Goal: Task Accomplishment & Management: Use online tool/utility

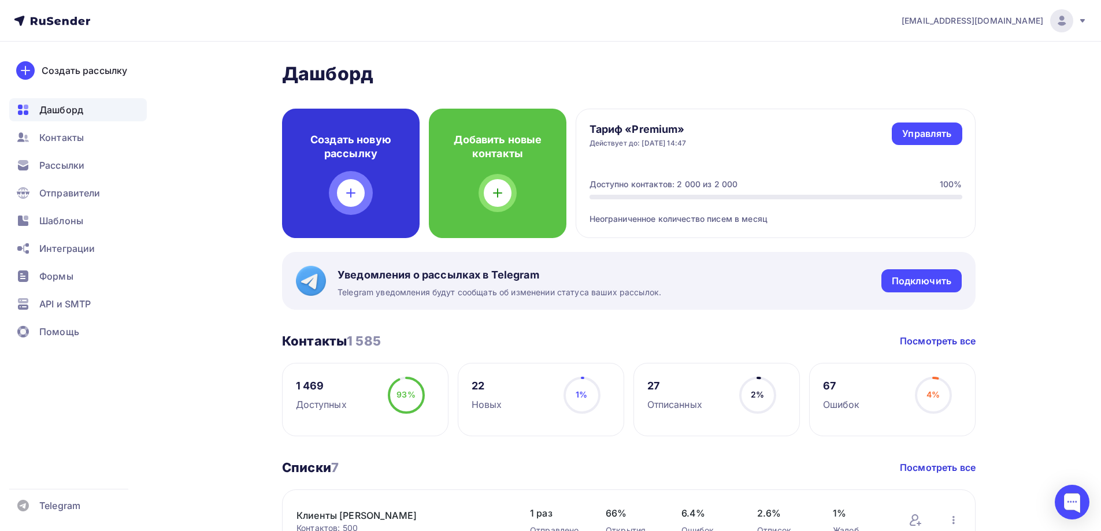
click at [350, 187] on icon at bounding box center [351, 193] width 14 height 14
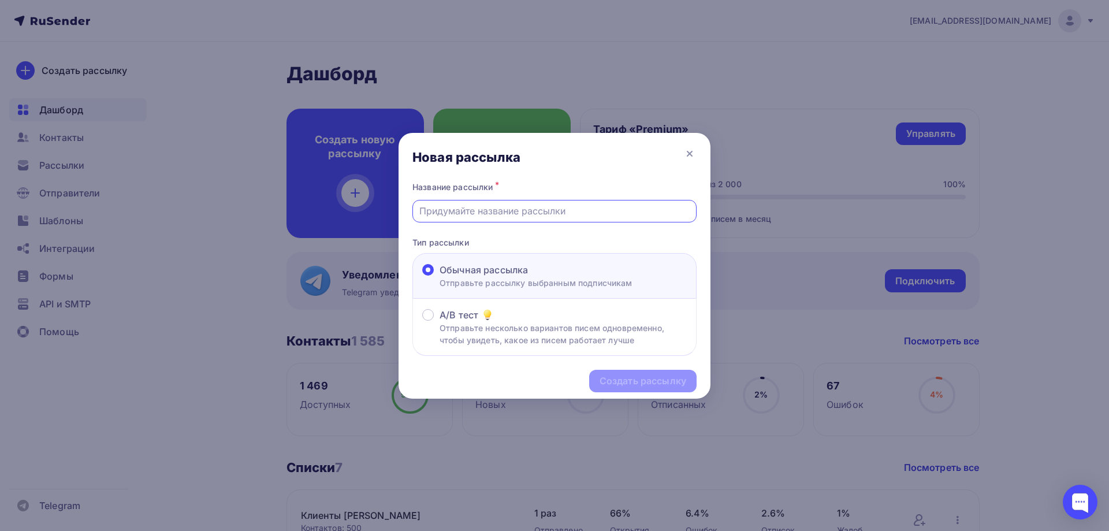
click at [515, 214] on input "text" at bounding box center [555, 211] width 271 height 14
type input "[PERSON_NAME]"
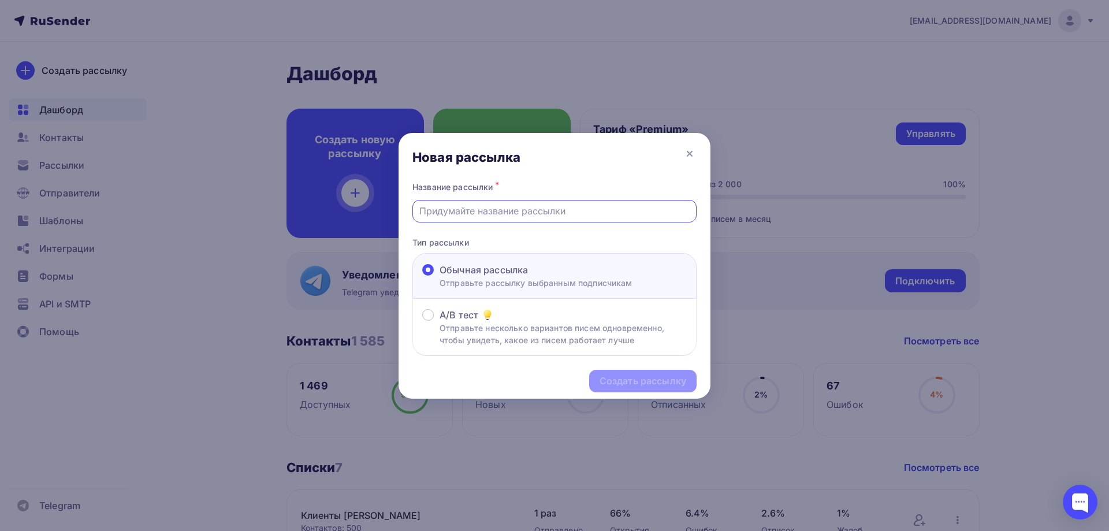
type input "[PERSON_NAME]"
type input "Новый менеджер"
click at [665, 376] on div "Создать рассылку" at bounding box center [643, 380] width 87 height 13
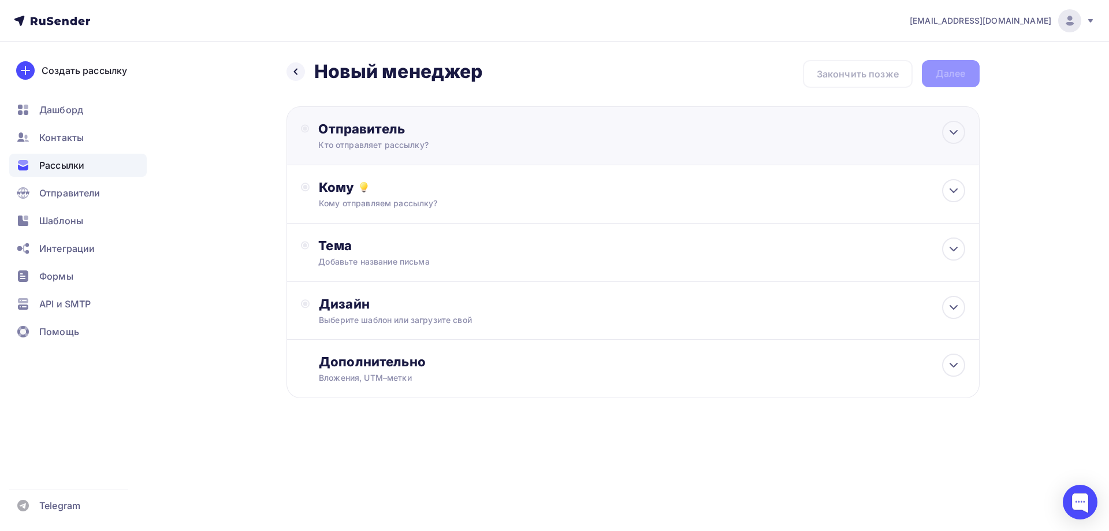
click at [360, 134] on div "Отправитель" at bounding box center [443, 129] width 250 height 16
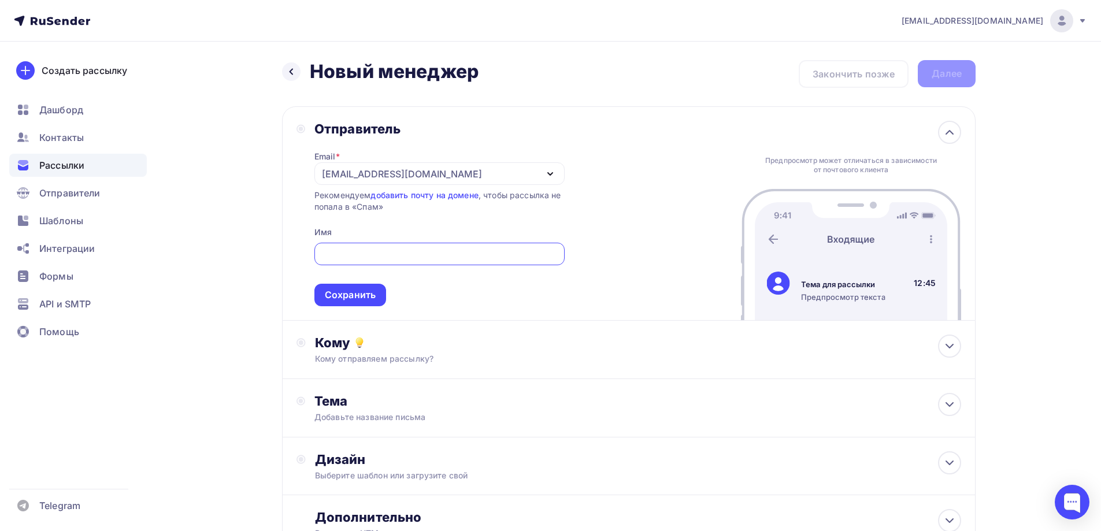
click at [550, 166] on div "[EMAIL_ADDRESS][DOMAIN_NAME]" at bounding box center [439, 173] width 250 height 23
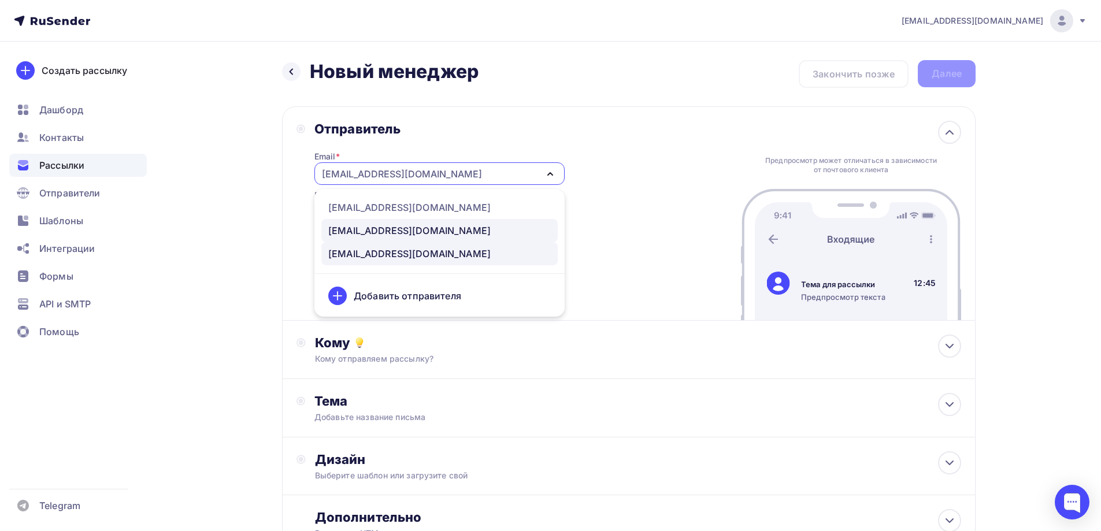
click at [364, 228] on div "[EMAIL_ADDRESS][DOMAIN_NAME]" at bounding box center [409, 231] width 162 height 14
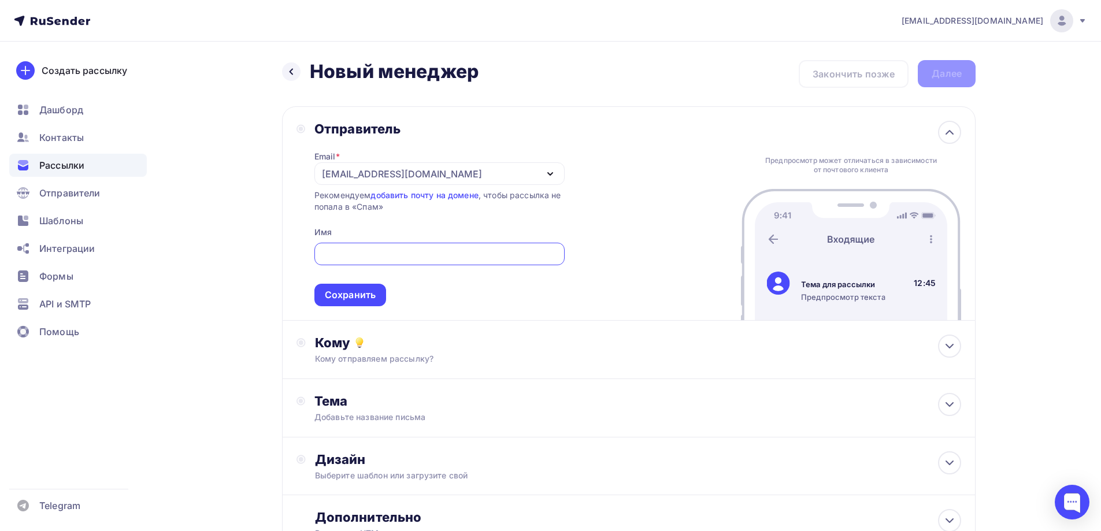
click at [440, 254] on input "text" at bounding box center [439, 254] width 237 height 14
type input "Команда ARTTEX"
click at [360, 294] on div "Сохранить" at bounding box center [350, 294] width 51 height 13
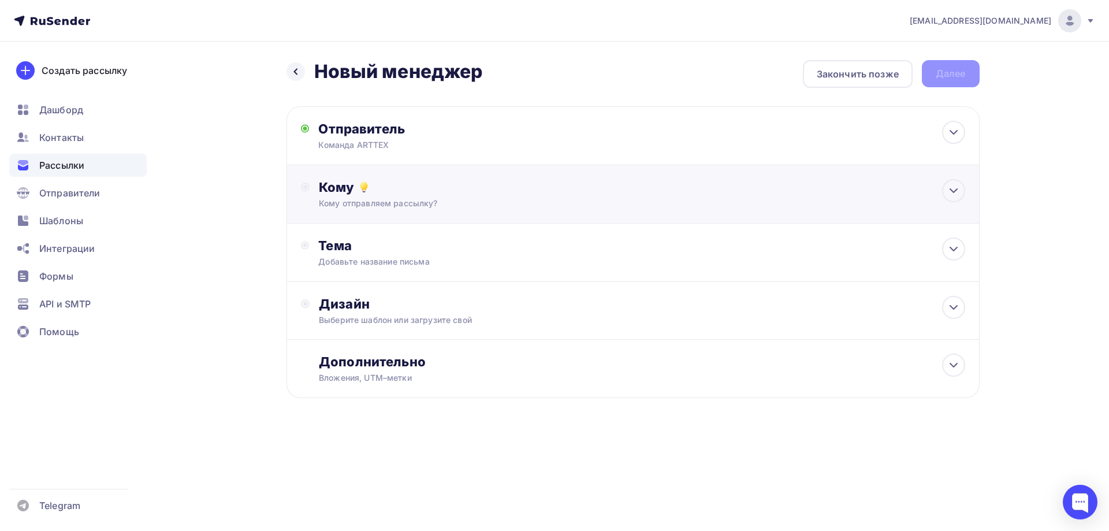
click at [376, 205] on div "Кому отправляем рассылку?" at bounding box center [610, 204] width 582 height 12
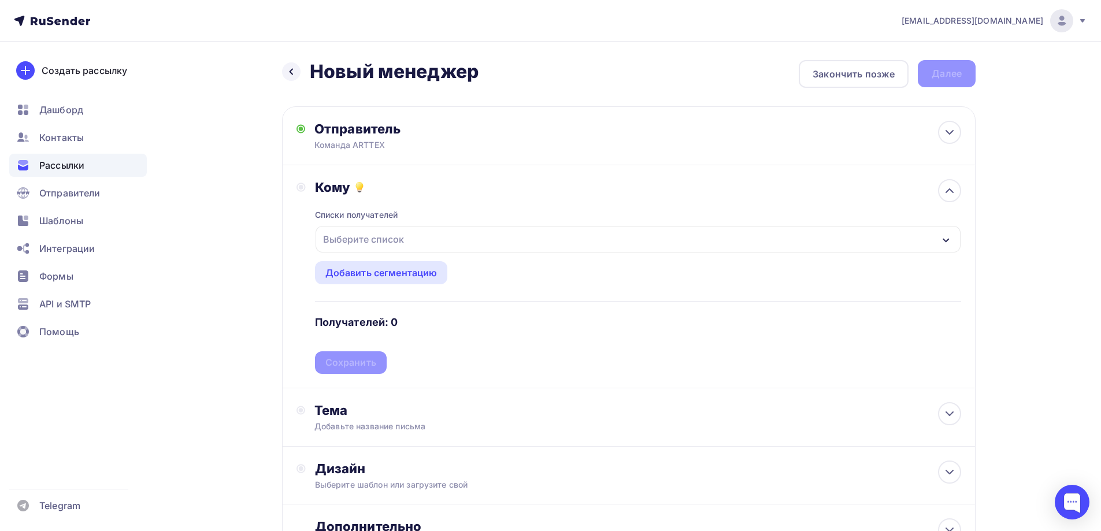
click at [409, 239] on div "Выберите список" at bounding box center [638, 239] width 645 height 27
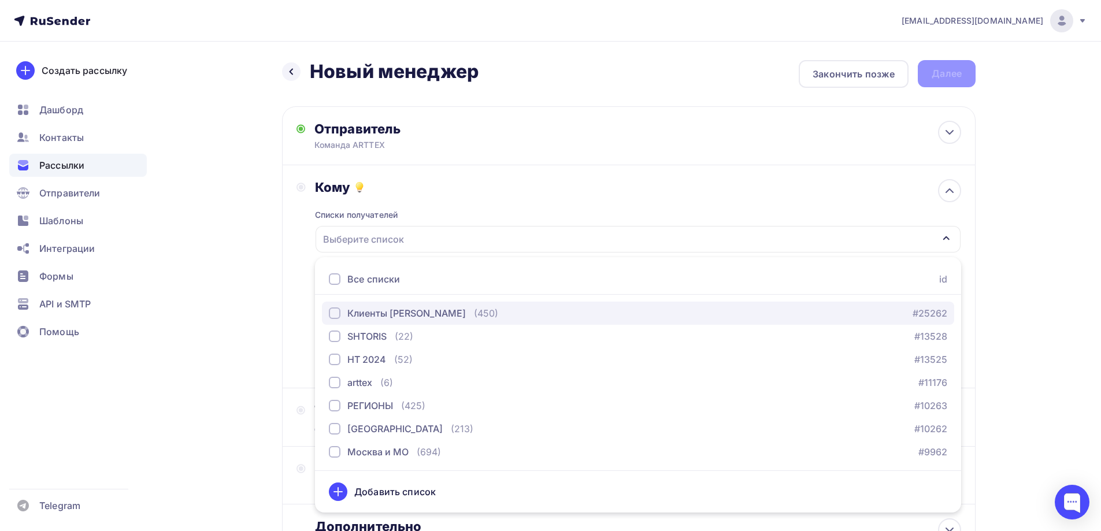
click at [410, 311] on div "Клиенты [PERSON_NAME]" at bounding box center [406, 313] width 118 height 14
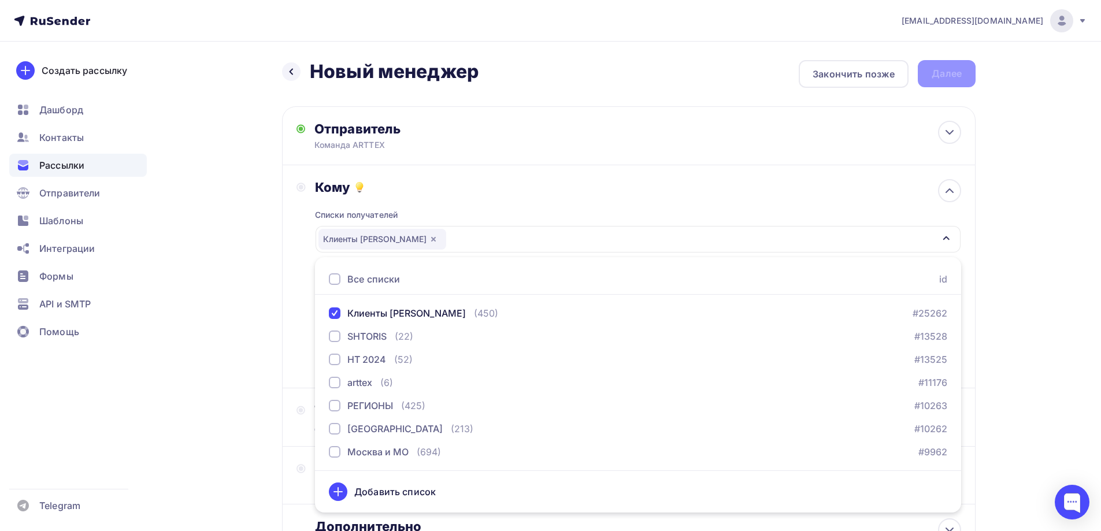
click at [219, 385] on div "Назад Новый менеджер Новый менеджер Закончить позже Далее Отправитель Команда A…" at bounding box center [550, 340] width 947 height 596
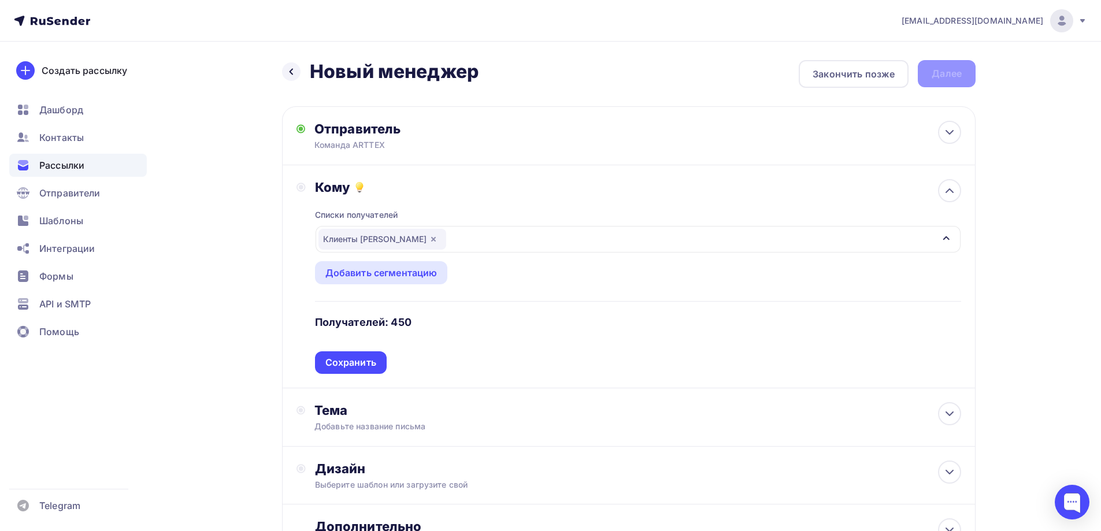
click at [531, 243] on div "Клиенты [PERSON_NAME]" at bounding box center [638, 239] width 645 height 27
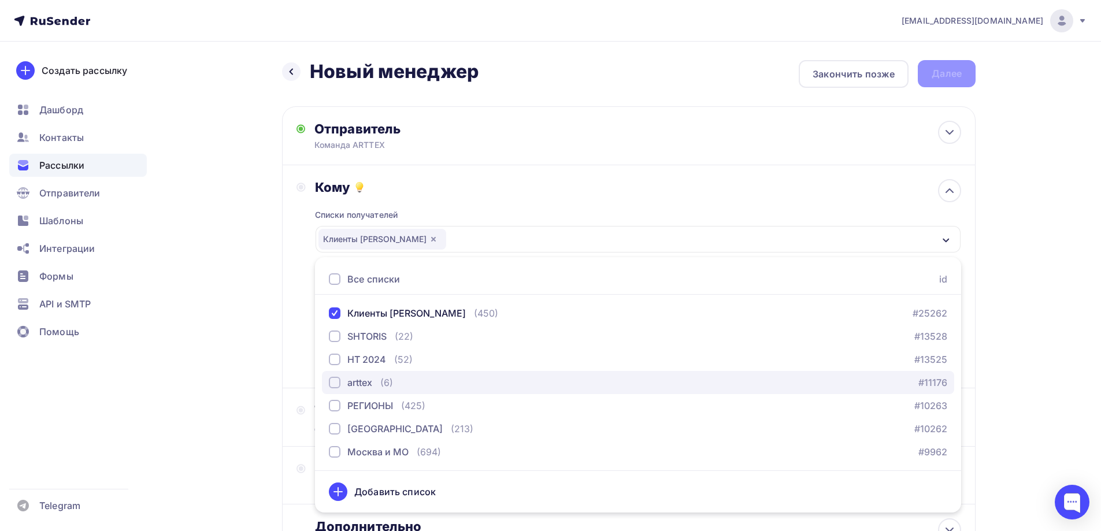
click at [361, 384] on div "arttex" at bounding box center [359, 383] width 25 height 14
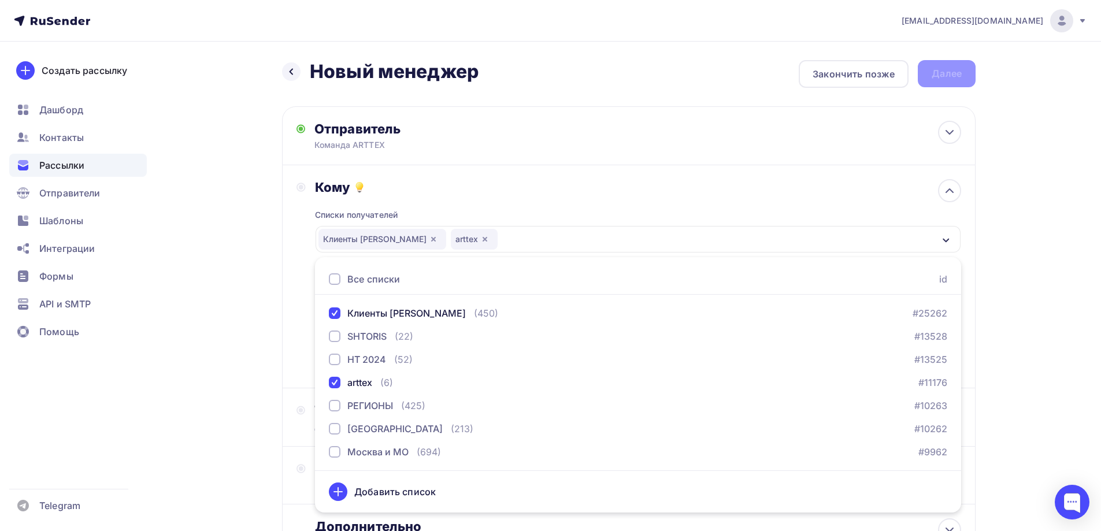
click at [240, 343] on div "Назад Новый менеджер Новый менеджер Закончить позже Далее Отправитель Команда A…" at bounding box center [550, 340] width 947 height 596
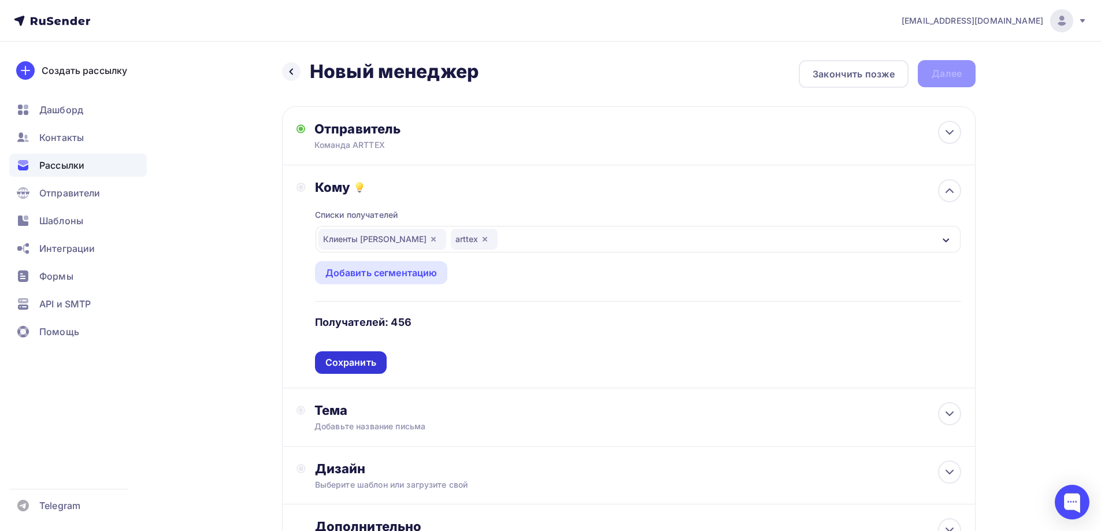
click at [354, 363] on div "Сохранить" at bounding box center [350, 362] width 51 height 13
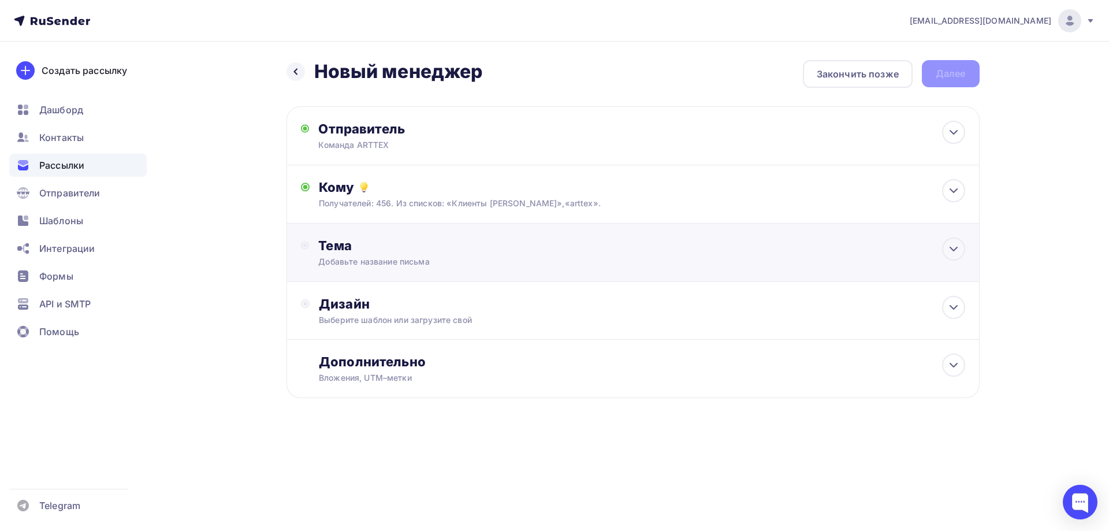
click at [380, 263] on div "Добавьте название письма" at bounding box center [421, 262] width 206 height 12
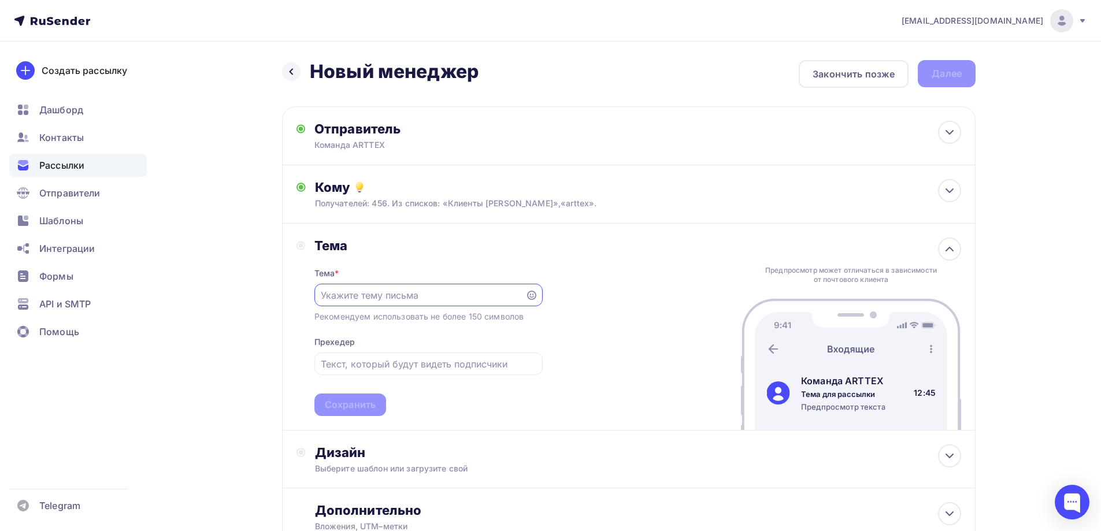
click at [378, 294] on input "text" at bounding box center [420, 295] width 198 height 14
click at [414, 295] on input "text" at bounding box center [420, 295] width 198 height 14
drag, startPoint x: 404, startPoint y: 295, endPoint x: 496, endPoint y: 285, distance: 92.4
click at [496, 285] on div "Новый менеджер по работе с клиентами [PERSON_NAME]" at bounding box center [428, 295] width 228 height 23
click at [499, 291] on input "Новый менеджер по работе с клиентами [PERSON_NAME]" at bounding box center [420, 295] width 198 height 14
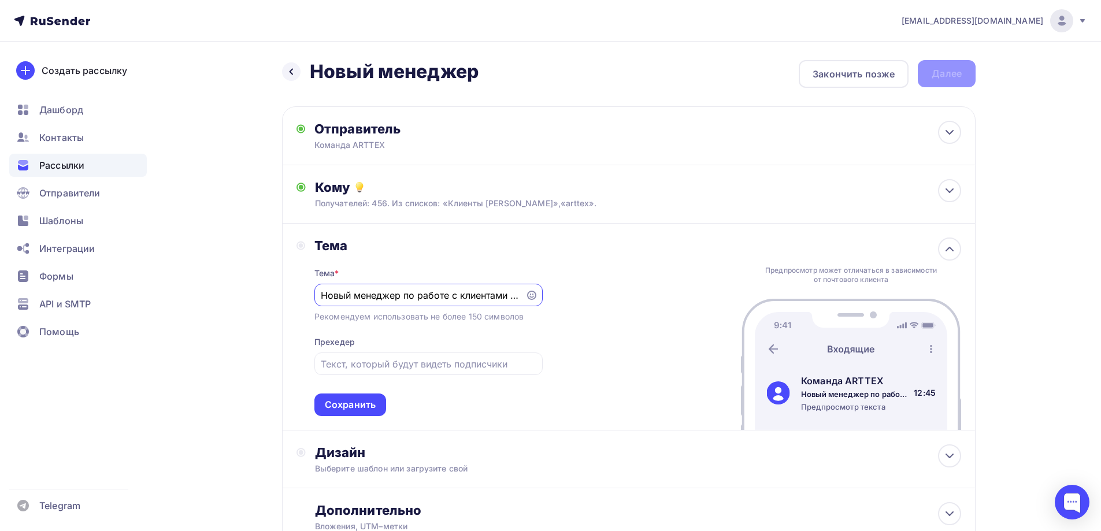
drag, startPoint x: 403, startPoint y: 296, endPoint x: 495, endPoint y: 295, distance: 91.9
click at [495, 295] on input "Новый менеджер по работе с клиентами [PERSON_NAME]" at bounding box center [420, 295] width 198 height 14
click at [519, 297] on div "Новый менеджер по работе с клиентами [PERSON_NAME]" at bounding box center [428, 295] width 228 height 23
click at [520, 295] on div "Новый менеджер по работе с клиентами [PERSON_NAME]" at bounding box center [428, 295] width 228 height 23
click at [515, 294] on input "Новый менеджер по работе с клиентами [PERSON_NAME]" at bounding box center [420, 295] width 198 height 14
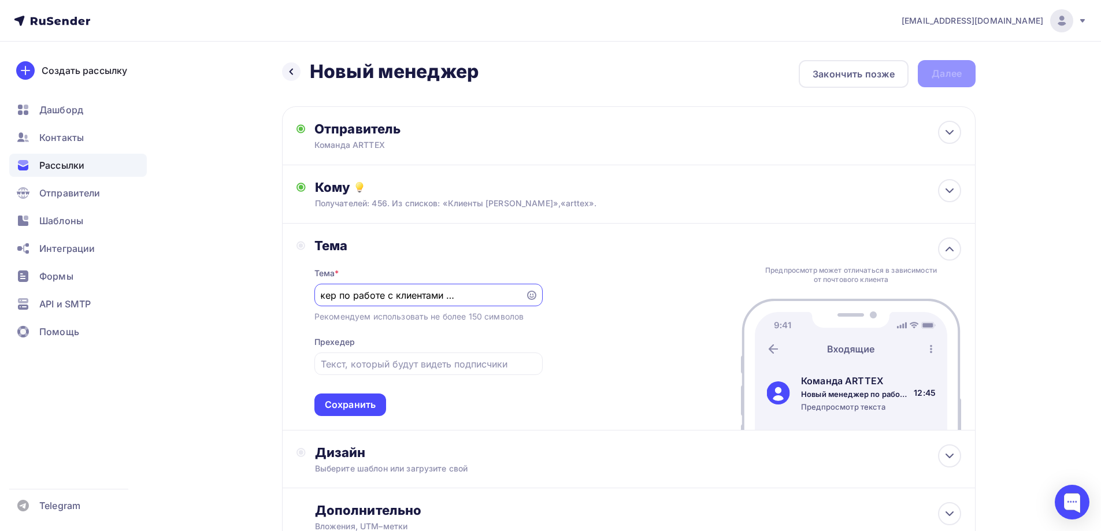
scroll to position [0, 69]
type input "Новый менеджер по работе с клиентами [PERSON_NAME]"
click at [358, 410] on div "Сохранить" at bounding box center [350, 404] width 51 height 13
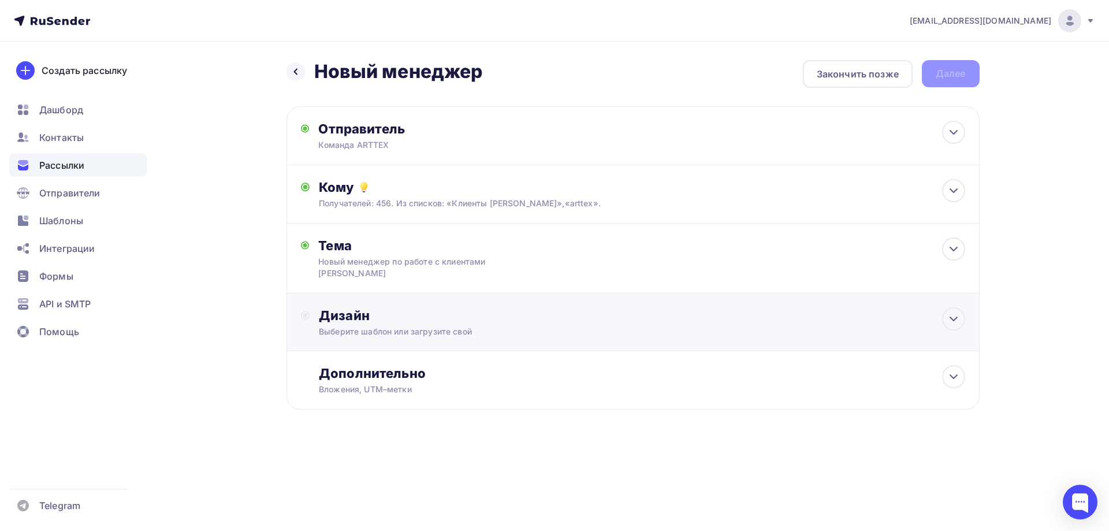
click at [374, 332] on div "Выберите шаблон или загрузите свой" at bounding box center [610, 332] width 582 height 12
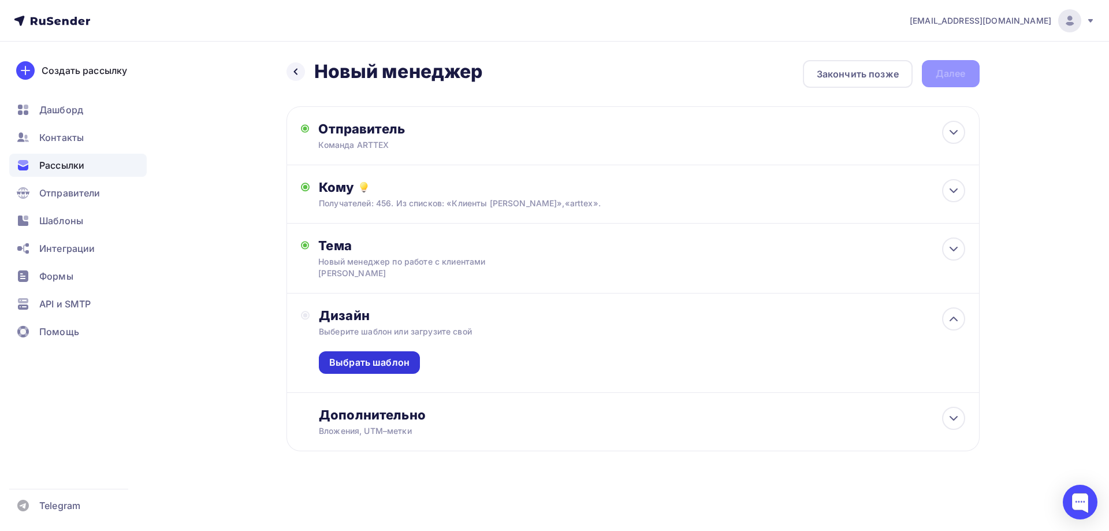
click at [394, 363] on div "Выбрать шаблон" at bounding box center [369, 362] width 80 height 13
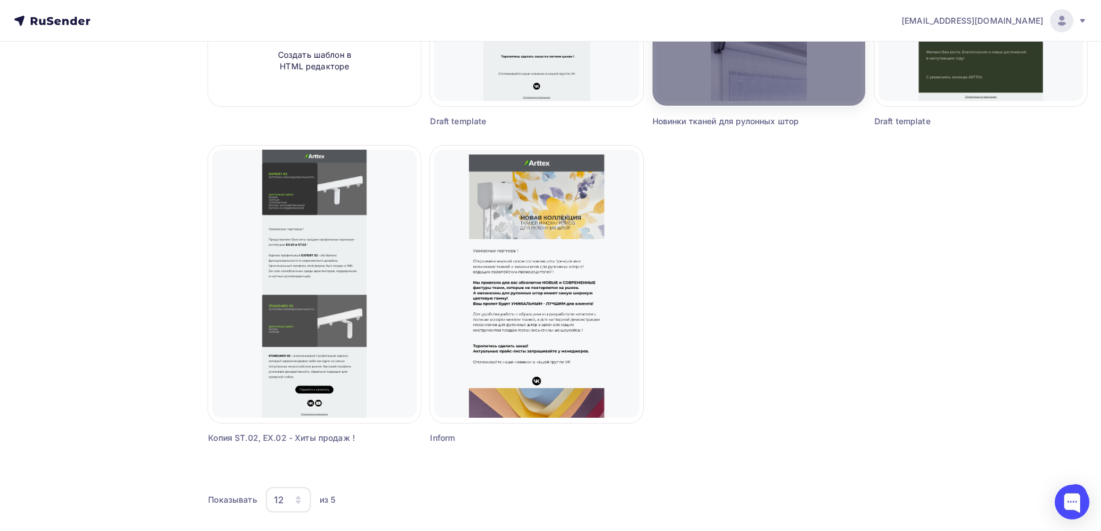
scroll to position [337, 0]
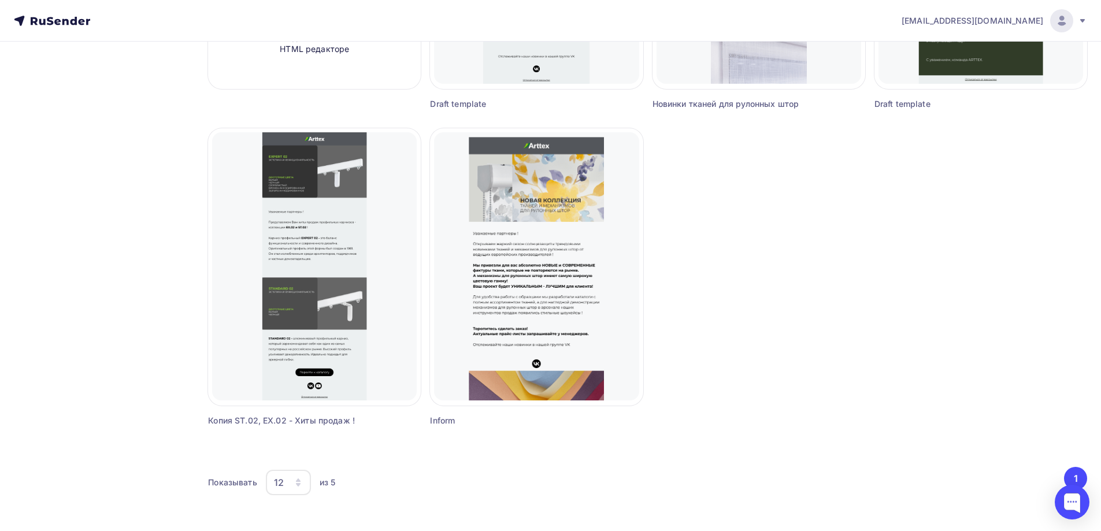
click at [299, 481] on icon "button" at bounding box center [298, 479] width 5 height 3
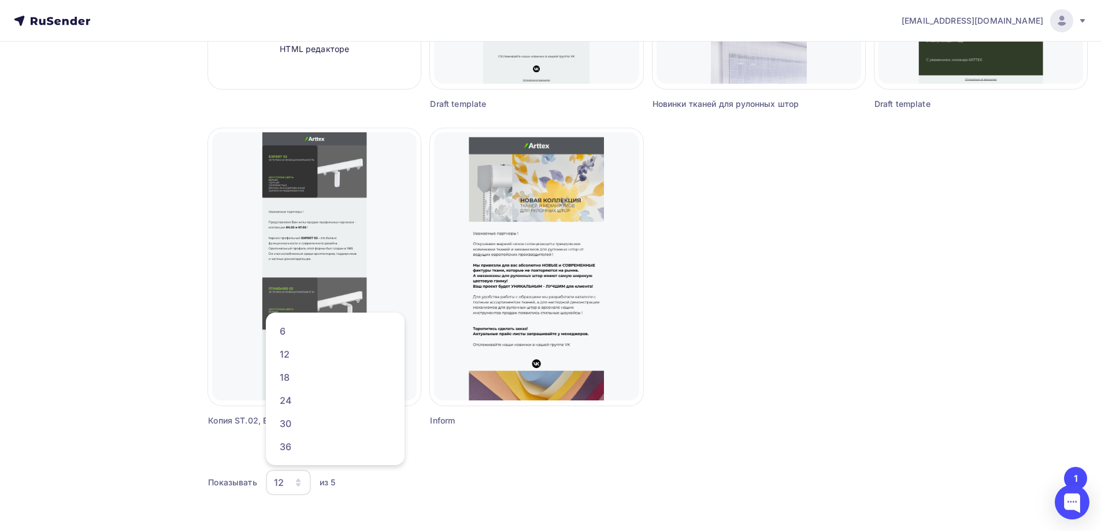
click at [773, 372] on div "Создать шаблон в конструкторе Создать шаблон в HTML редакторе Выбрать шаблон Пе…" at bounding box center [647, 133] width 879 height 643
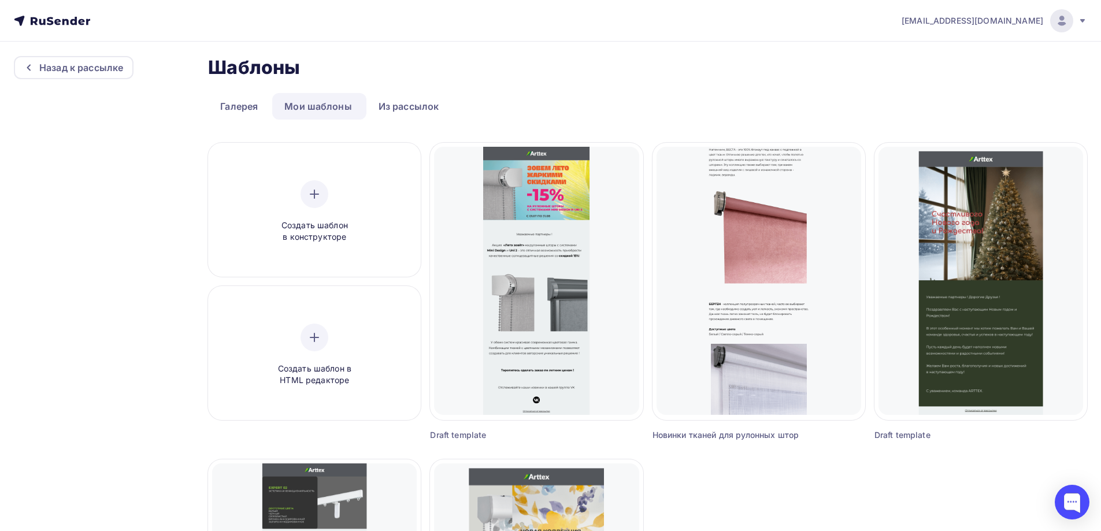
scroll to position [0, 0]
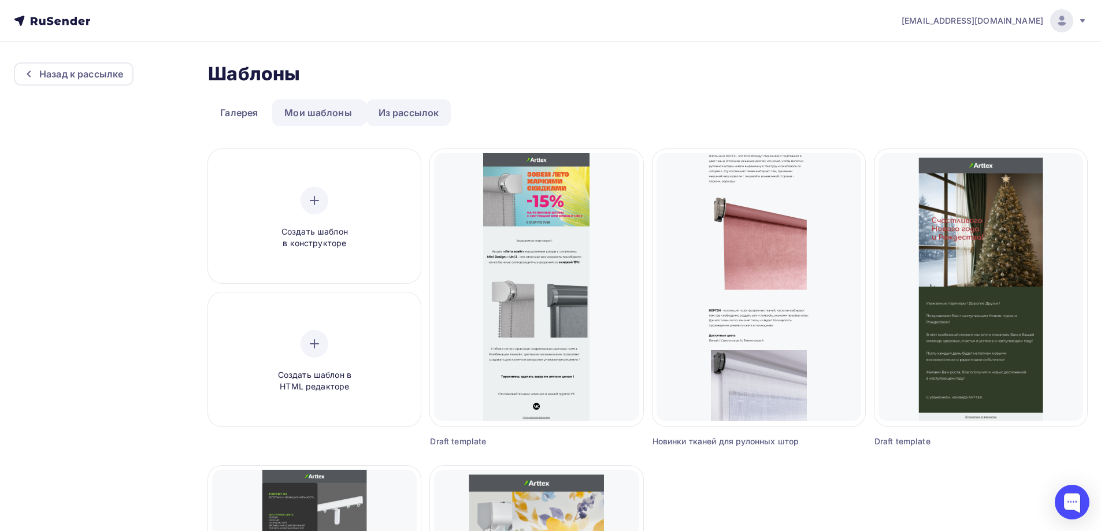
click at [413, 120] on link "Из рассылок" at bounding box center [408, 112] width 85 height 27
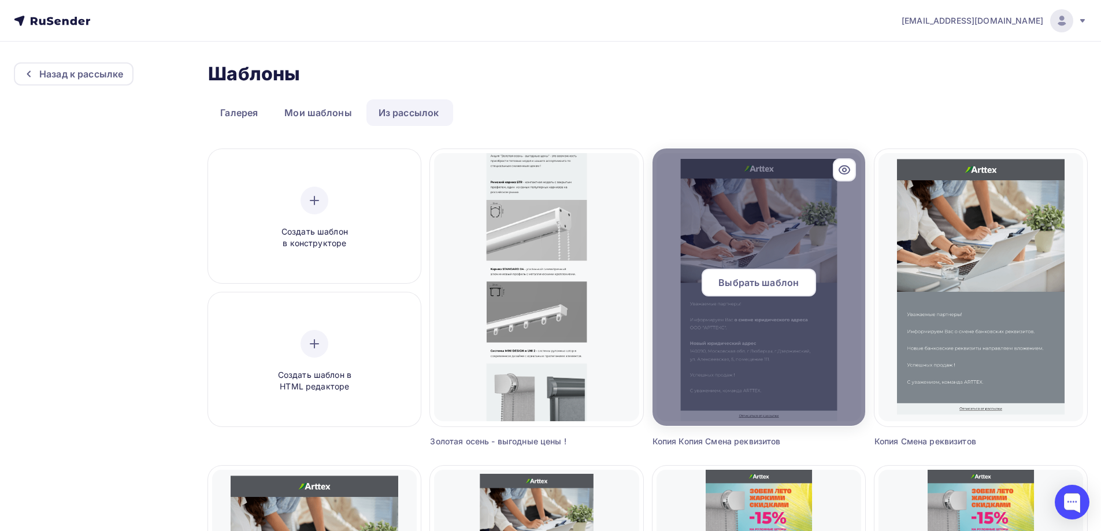
click at [772, 280] on span "Выбрать шаблон" at bounding box center [758, 283] width 80 height 14
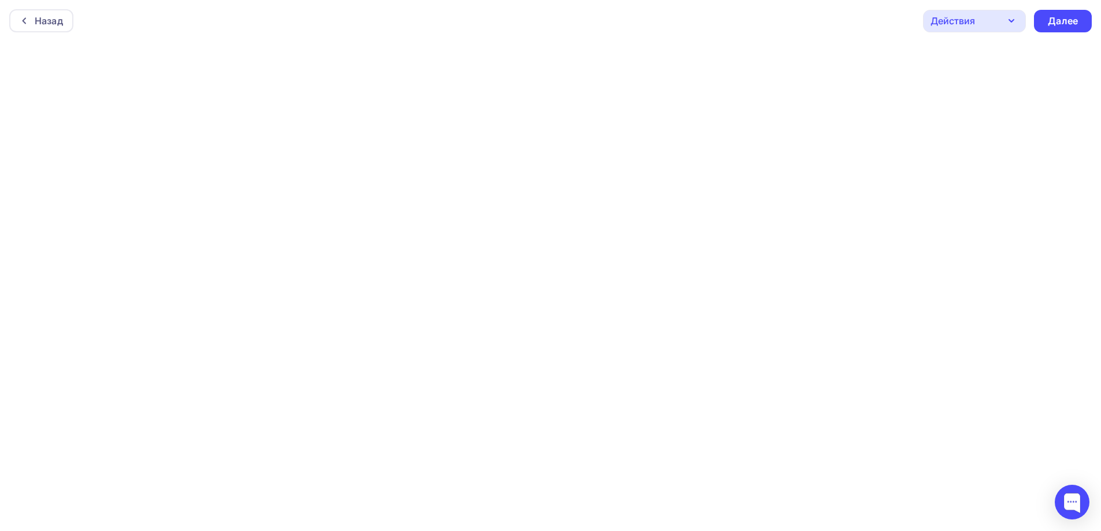
click at [636, 21] on div "Назад Действия Отправить тестовое письмо Предпросмотр Сохранить в Мои шаблоны В…" at bounding box center [550, 21] width 1101 height 42
